Goal: Check status: Check status

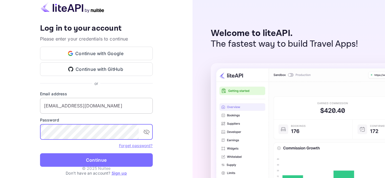
click at [98, 108] on input "[EMAIL_ADDRESS][DOMAIN_NAME]" at bounding box center [96, 106] width 113 height 16
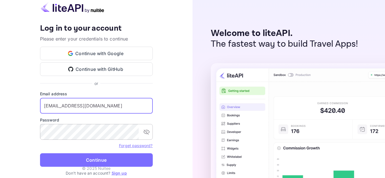
click at [146, 133] on icon "toggle password visibility" at bounding box center [146, 132] width 6 height 5
type input "[EMAIL_ADDRESS][DOMAIN_NAME]"
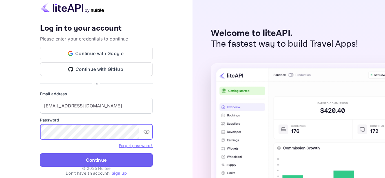
click at [88, 159] on button "Continue" at bounding box center [96, 160] width 113 height 14
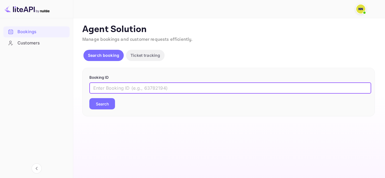
click at [146, 89] on input "text" at bounding box center [230, 88] width 282 height 11
paste input "7343491"
type input "7343491"
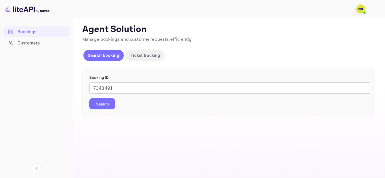
click at [104, 106] on button "Search" at bounding box center [102, 103] width 26 height 11
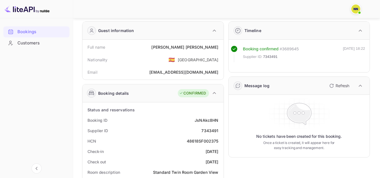
scroll to position [28, 0]
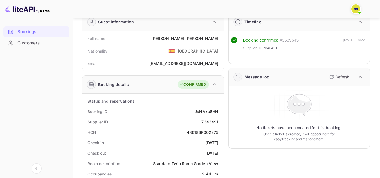
click at [197, 135] on div "48618SF002375" at bounding box center [203, 133] width 32 height 6
copy div "48618SF002375"
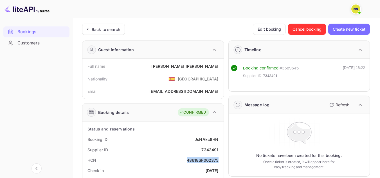
scroll to position [0, 0]
click at [105, 28] on div "Back to search" at bounding box center [106, 30] width 28 height 6
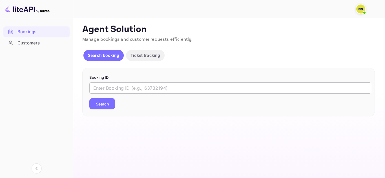
click at [113, 87] on input "text" at bounding box center [230, 88] width 282 height 11
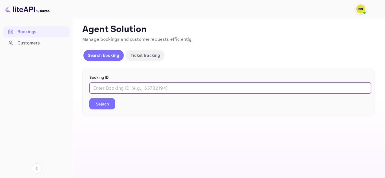
paste input "6788169"
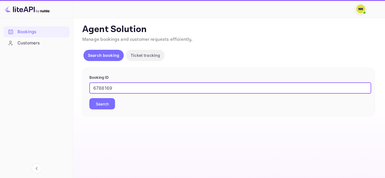
type input "6788169"
click at [104, 101] on button "Search" at bounding box center [102, 103] width 26 height 11
